Goal: Task Accomplishment & Management: Manage account settings

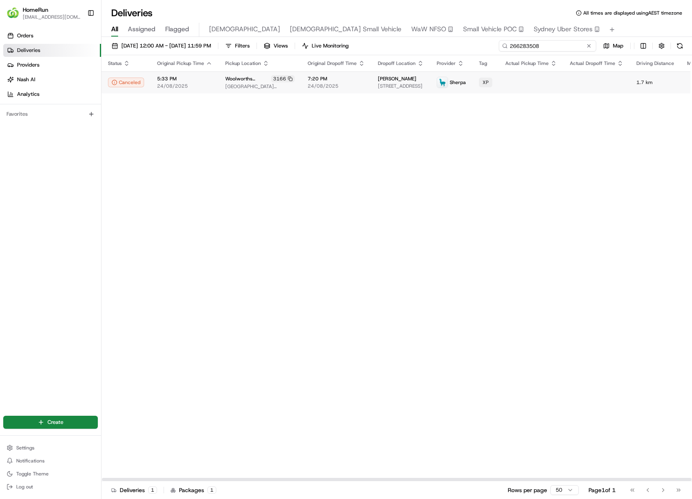
click at [564, 43] on input "266283508" at bounding box center [547, 45] width 97 height 11
paste input "ELIZABETH WAY"
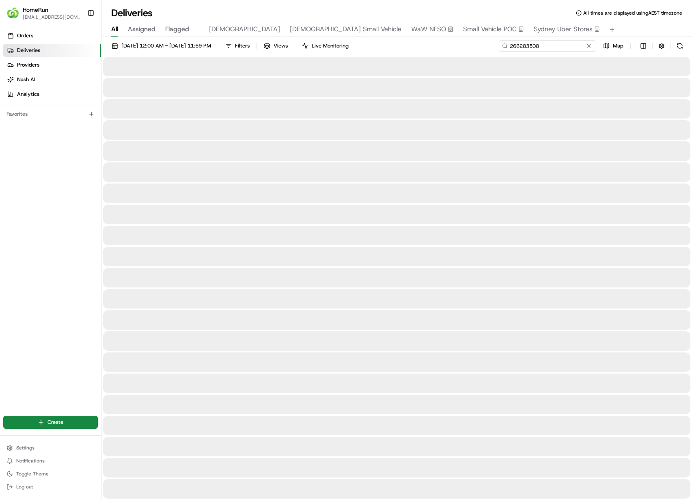
click at [559, 51] on input "266283508" at bounding box center [547, 45] width 97 height 11
paste input "11057"
type input "266211057"
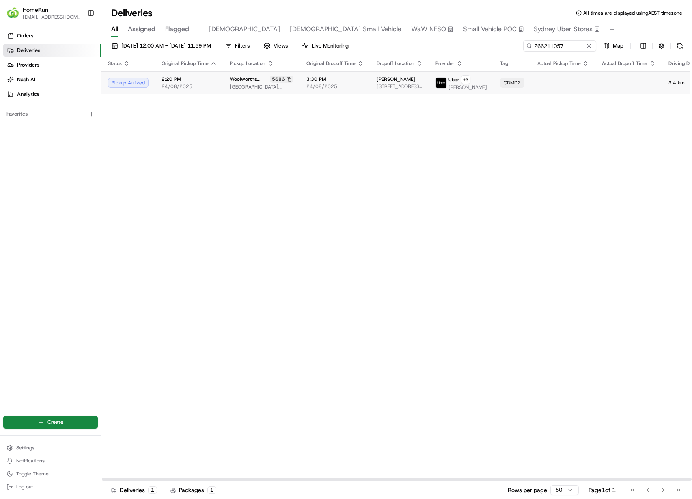
click at [401, 97] on div "Status Original Pickup Time Pickup Location Original Dropoff Time Dropoff Locat…" at bounding box center [460, 268] width 718 height 426
click at [409, 89] on span "[STREET_ADDRESS][PERSON_NAME]" at bounding box center [399, 86] width 46 height 6
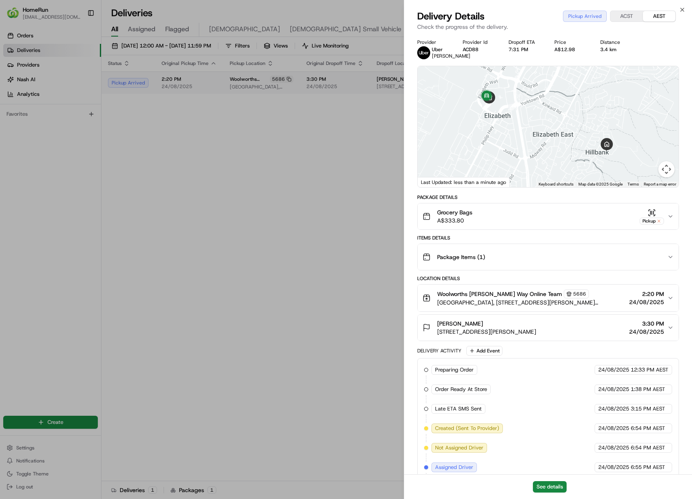
scroll to position [68, 0]
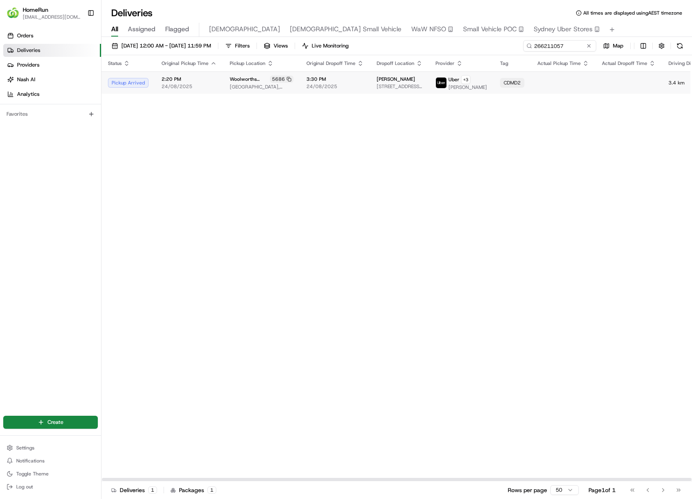
click at [554, 86] on td at bounding box center [563, 82] width 65 height 22
click at [565, 90] on td at bounding box center [563, 82] width 65 height 22
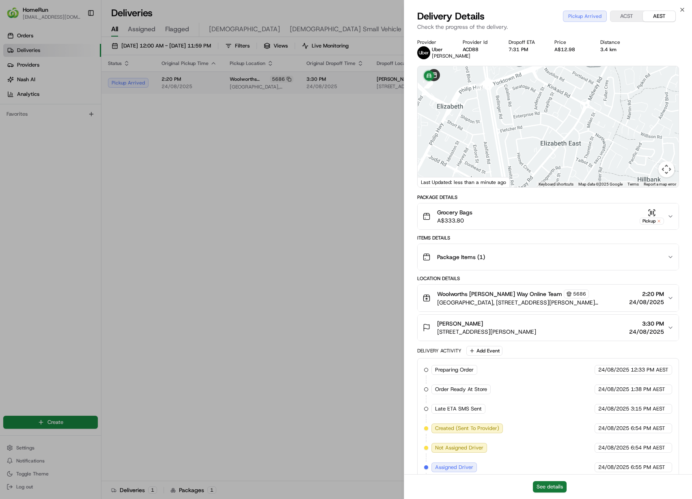
click at [551, 488] on button "See details" at bounding box center [550, 486] width 34 height 11
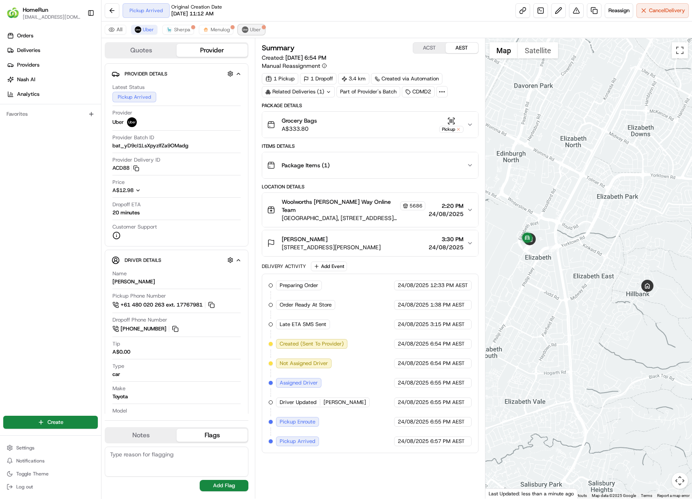
click at [250, 30] on span "Uber" at bounding box center [255, 29] width 11 height 6
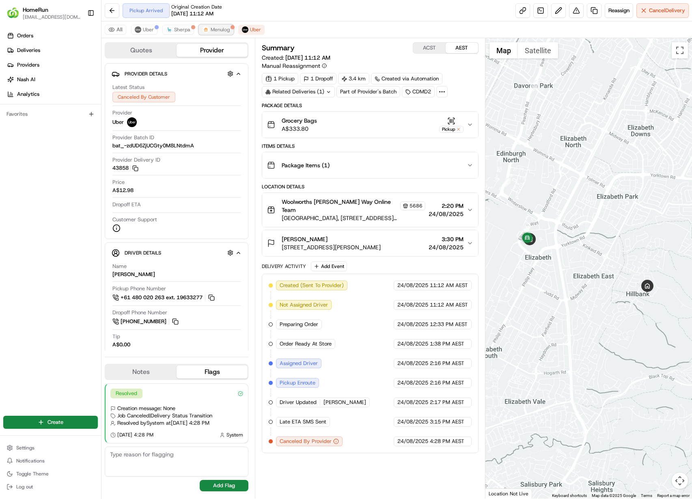
click at [230, 29] on button "Menulog" at bounding box center [216, 30] width 34 height 10
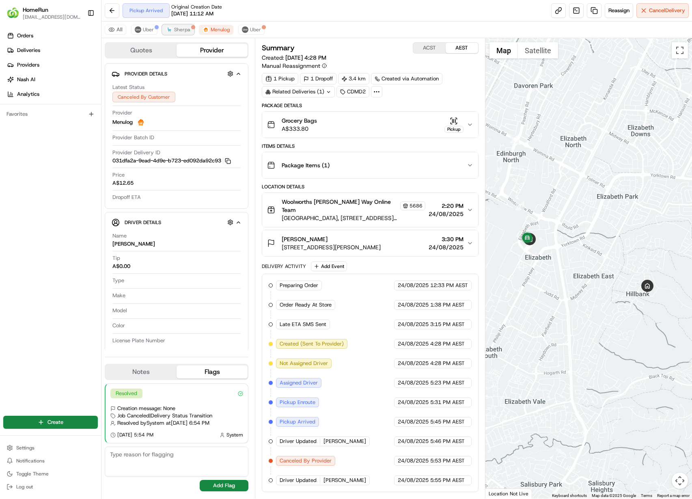
click at [185, 32] on span "Sherpa" at bounding box center [182, 29] width 16 height 6
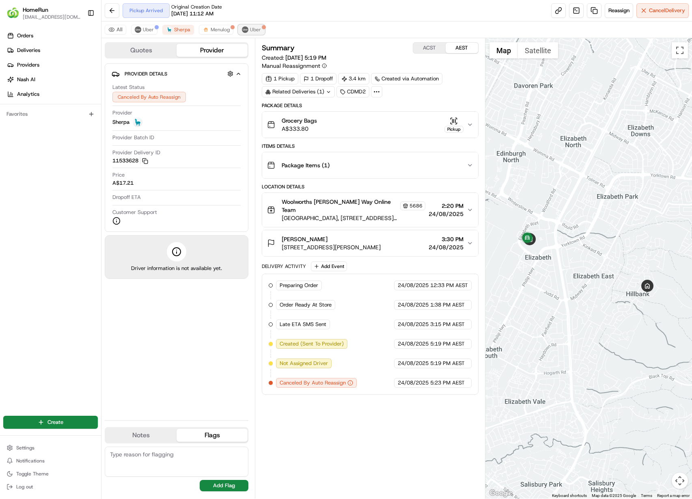
click at [252, 28] on span "Uber" at bounding box center [255, 29] width 11 height 6
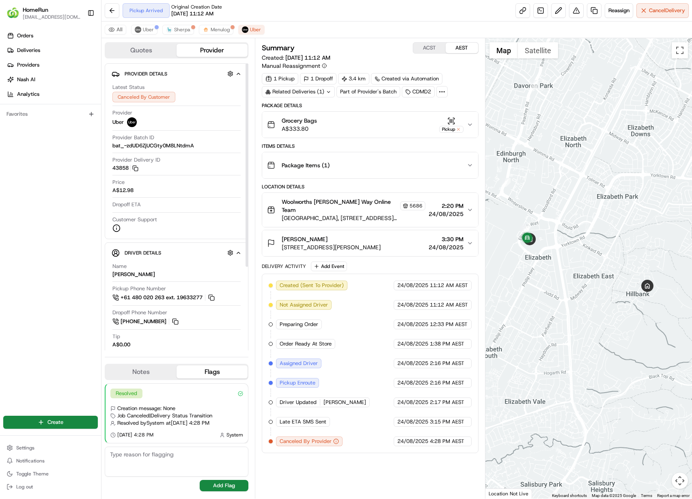
click at [217, 24] on div "All Uber Sherpa Menulog Uber" at bounding box center [396, 30] width 590 height 17
click at [217, 28] on span "Menulog" at bounding box center [220, 29] width 19 height 6
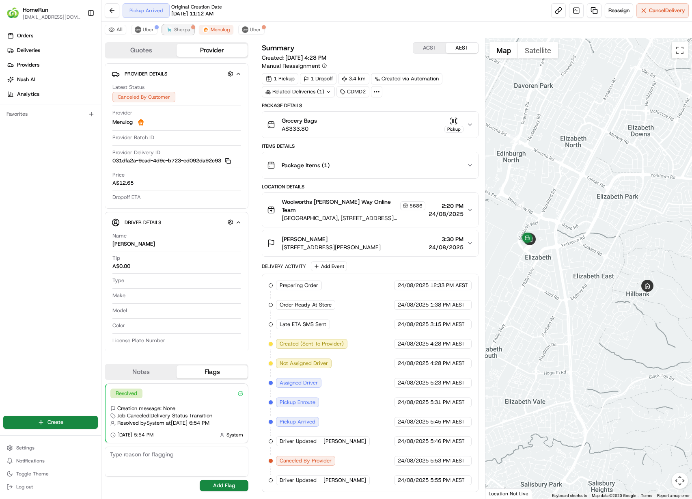
click at [171, 30] on img at bounding box center [169, 29] width 6 height 6
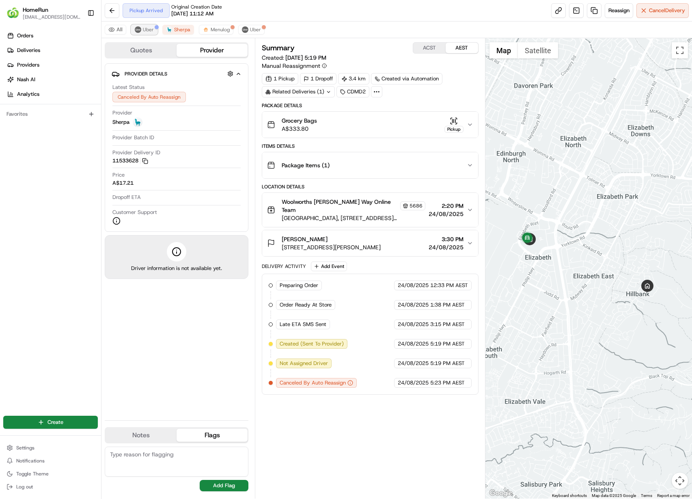
click at [141, 32] on button "Uber" at bounding box center [144, 30] width 26 height 10
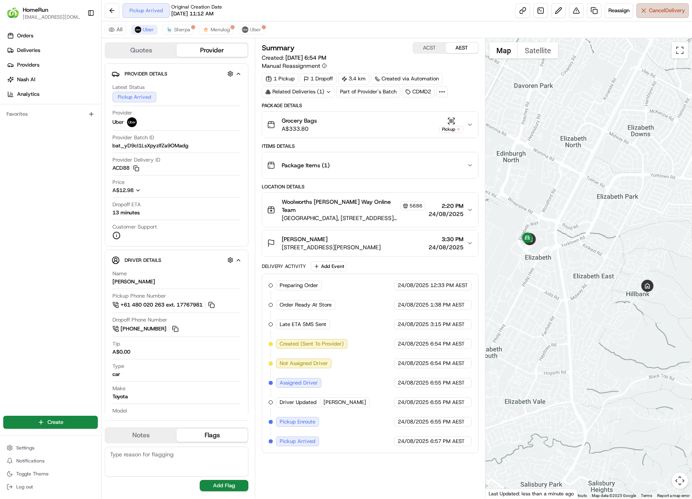
click at [658, 12] on span "Cancel Delivery" at bounding box center [667, 10] width 36 height 7
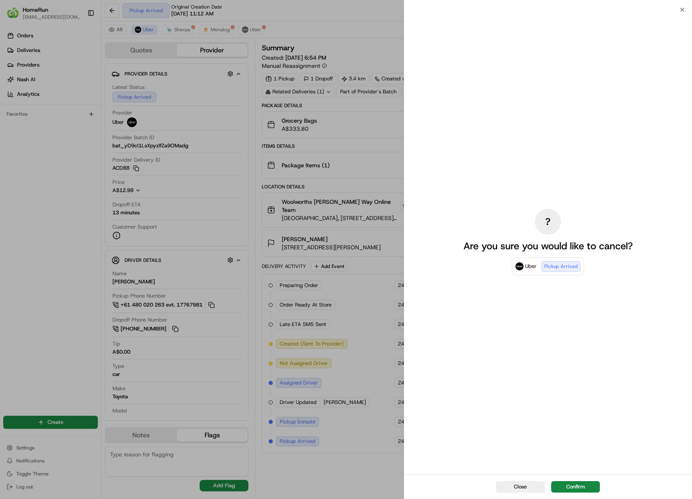
click at [572, 482] on button "Confirm" at bounding box center [575, 486] width 49 height 11
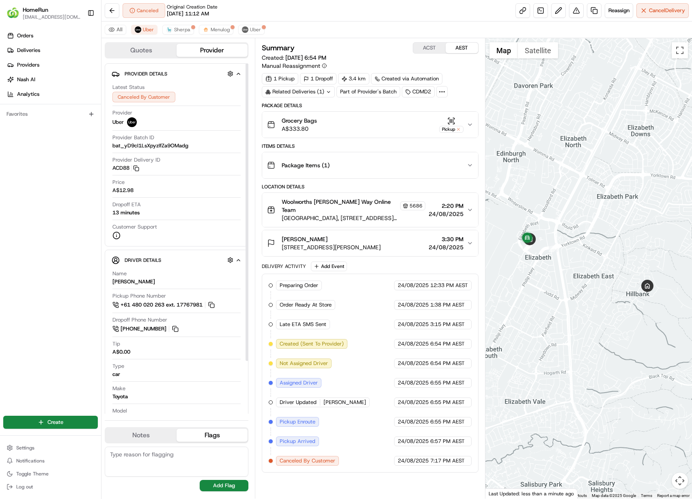
click at [249, 24] on div "All Uber Sherpa Menulog Uber" at bounding box center [396, 30] width 590 height 17
click at [250, 28] on span "Uber" at bounding box center [255, 29] width 11 height 6
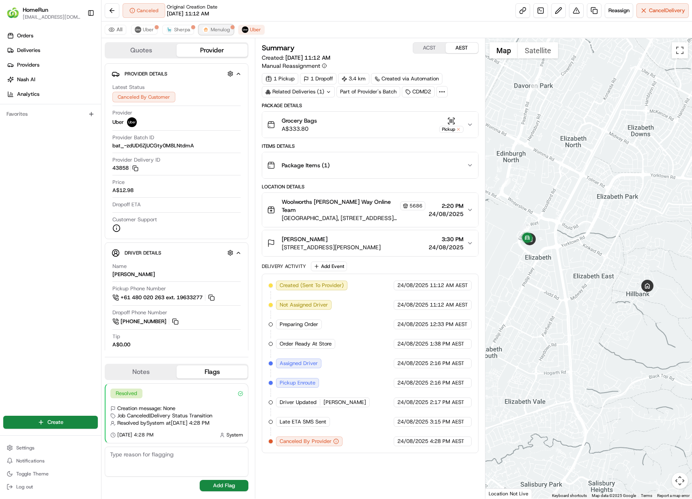
click at [220, 28] on span "Menulog" at bounding box center [220, 29] width 19 height 6
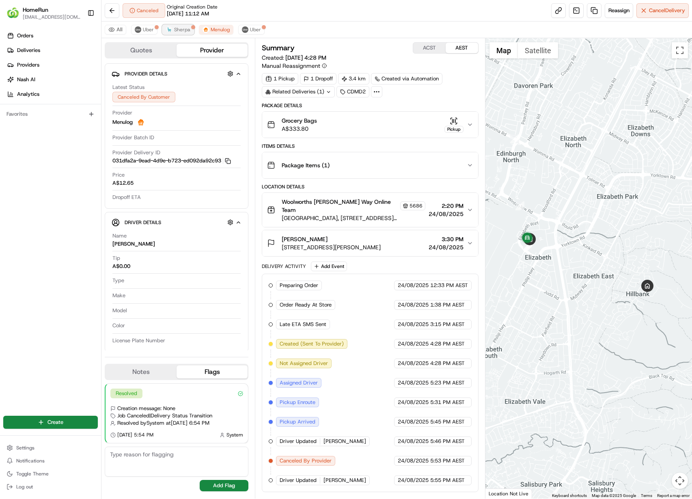
click at [186, 31] on span "Sherpa" at bounding box center [182, 29] width 16 height 6
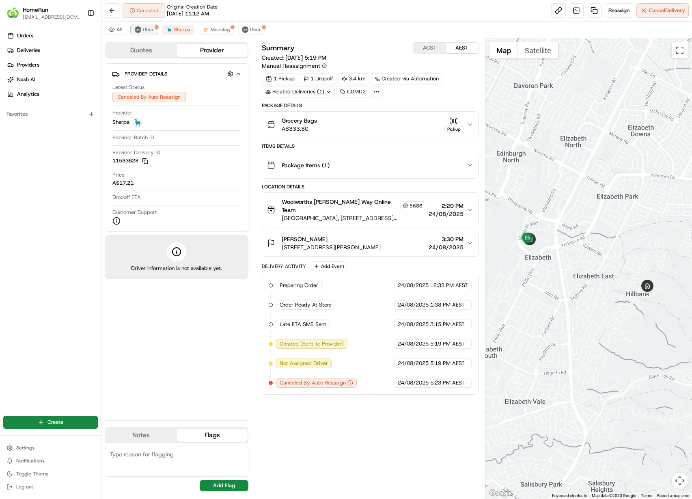
click at [150, 32] on span "Uber" at bounding box center [148, 29] width 11 height 6
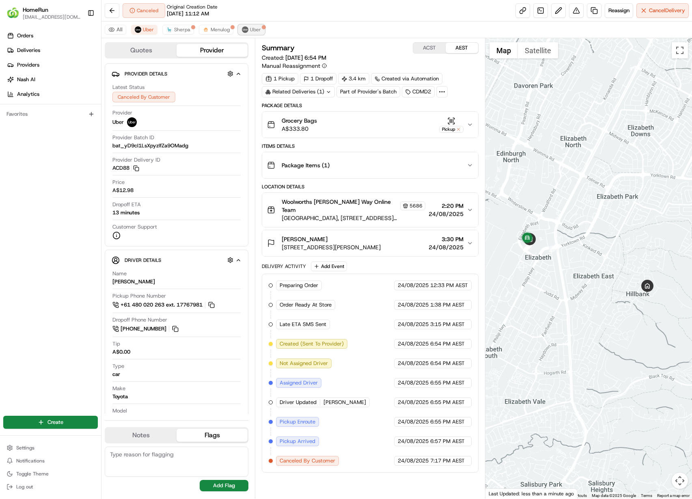
click at [247, 31] on img at bounding box center [245, 29] width 6 height 6
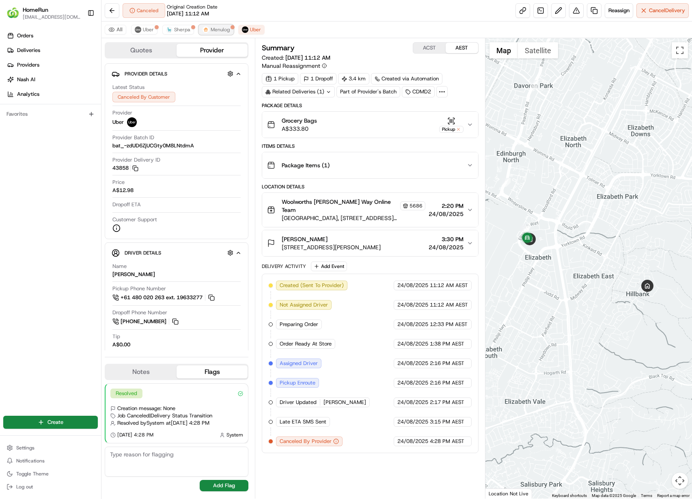
click at [219, 30] on span "Menulog" at bounding box center [220, 29] width 19 height 6
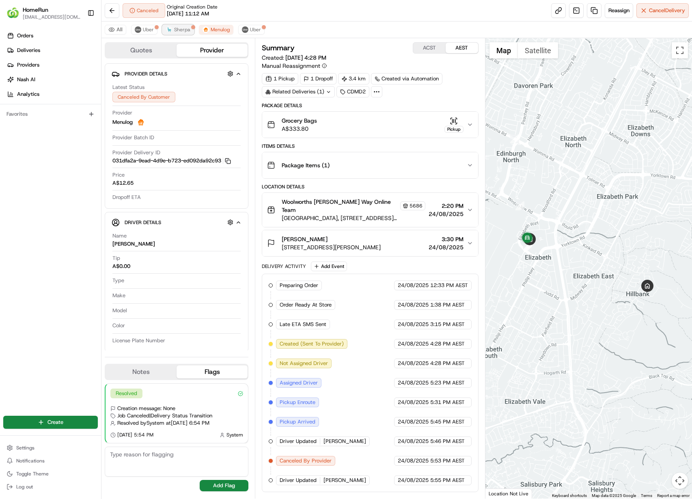
click at [180, 32] on span "Sherpa" at bounding box center [182, 29] width 16 height 6
